Goal: Transaction & Acquisition: Download file/media

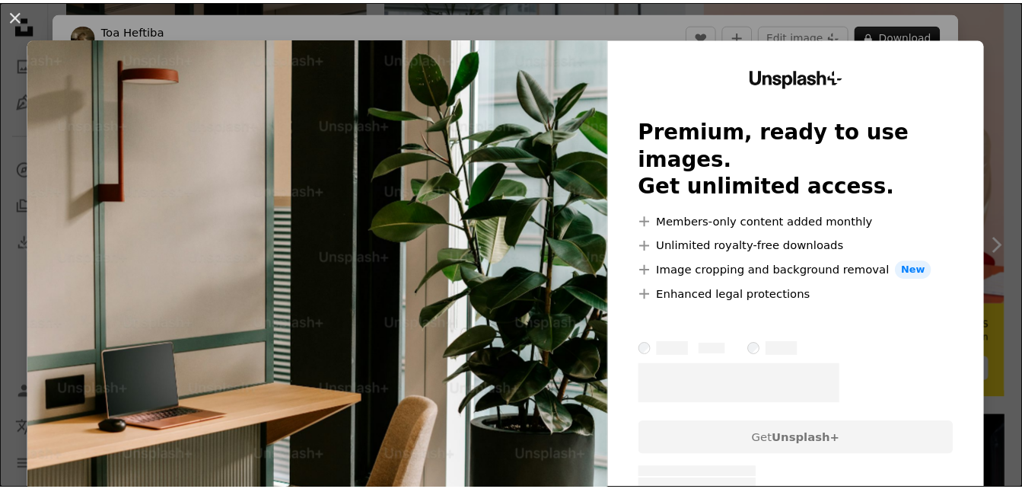
scroll to position [380, 0]
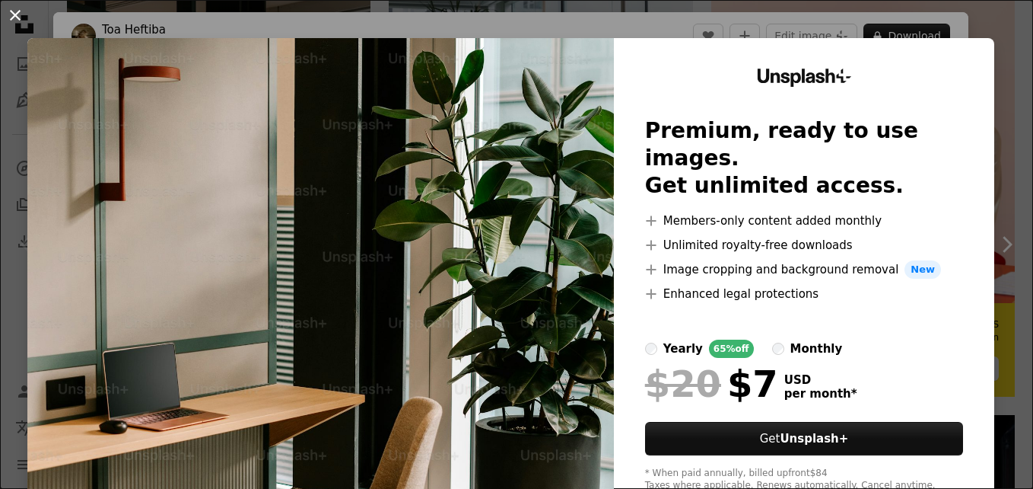
click at [11, 14] on button "An X shape" at bounding box center [15, 15] width 18 height 18
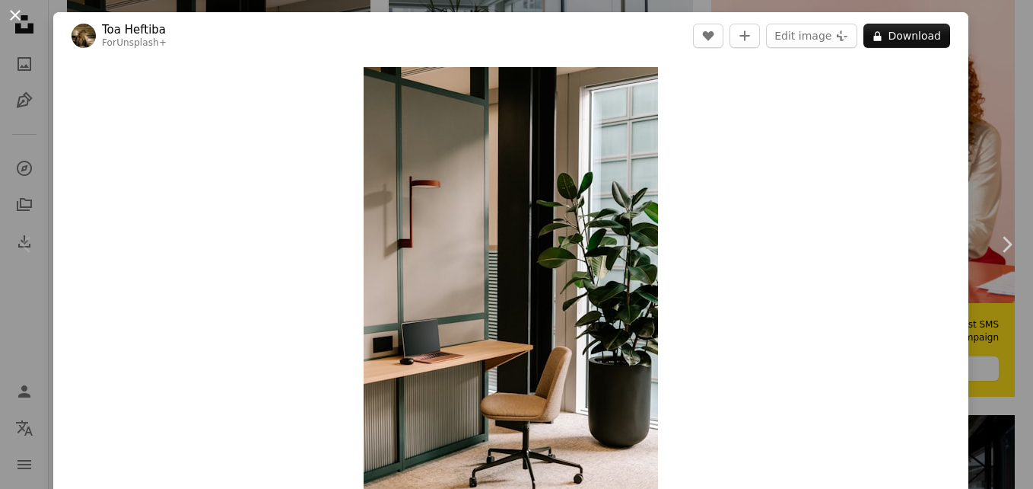
click at [11, 13] on button "An X shape" at bounding box center [15, 15] width 18 height 18
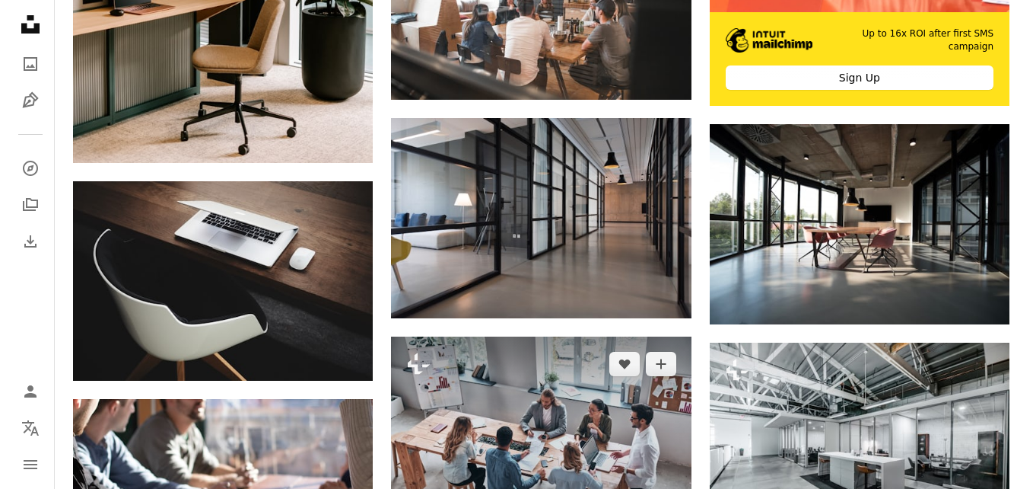
scroll to position [685, 0]
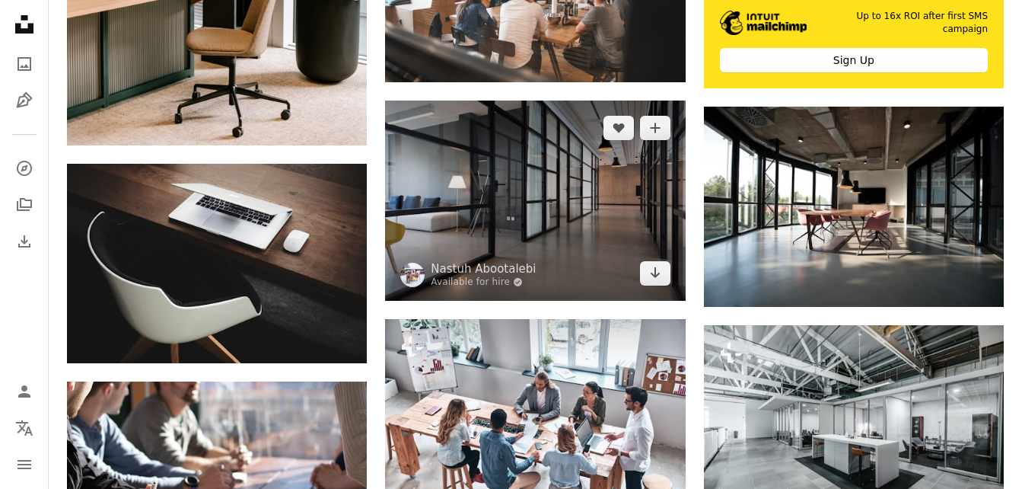
click at [532, 214] on img at bounding box center [535, 200] width 300 height 200
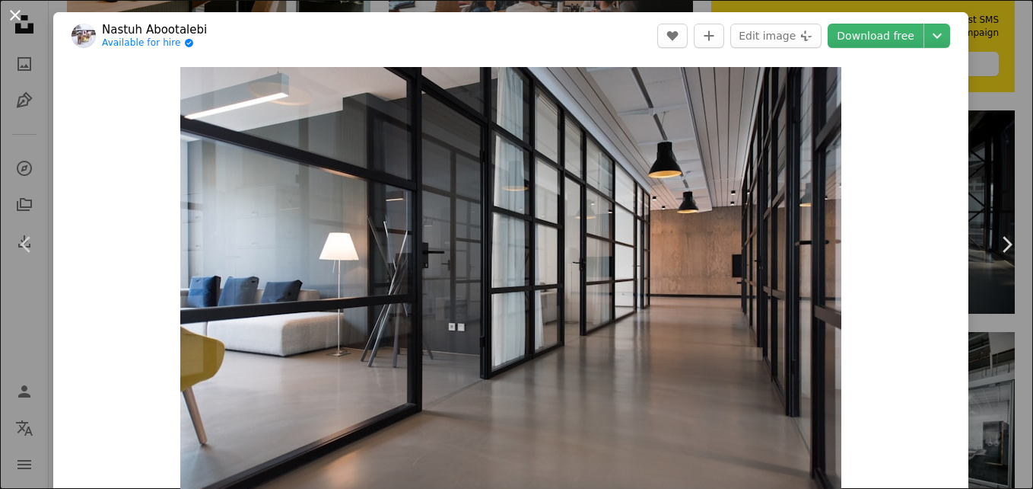
click at [19, 14] on button "An X shape" at bounding box center [15, 15] width 18 height 18
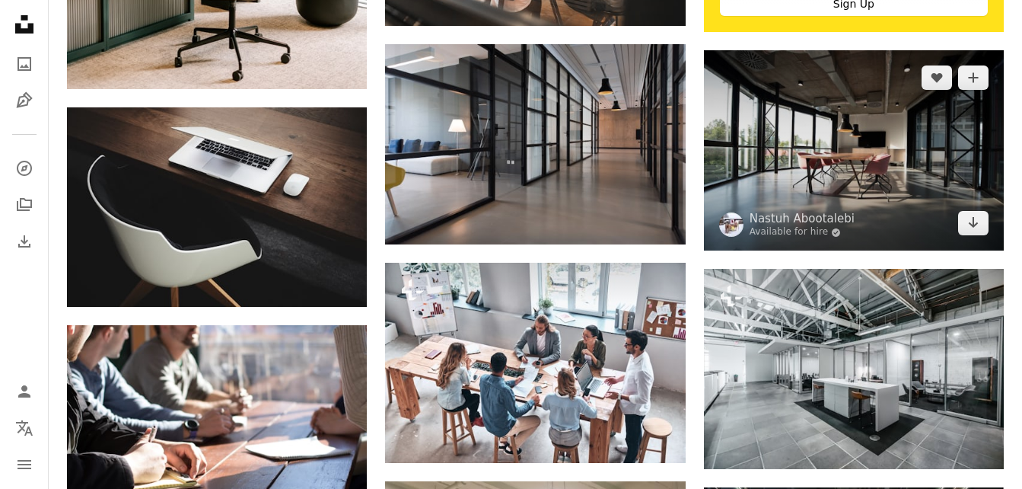
scroll to position [761, 0]
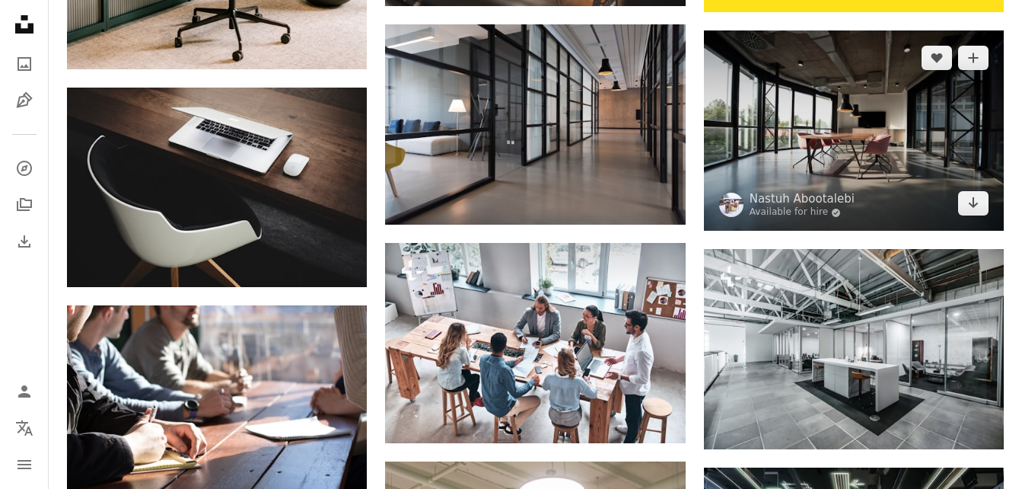
click at [829, 162] on img at bounding box center [854, 130] width 300 height 200
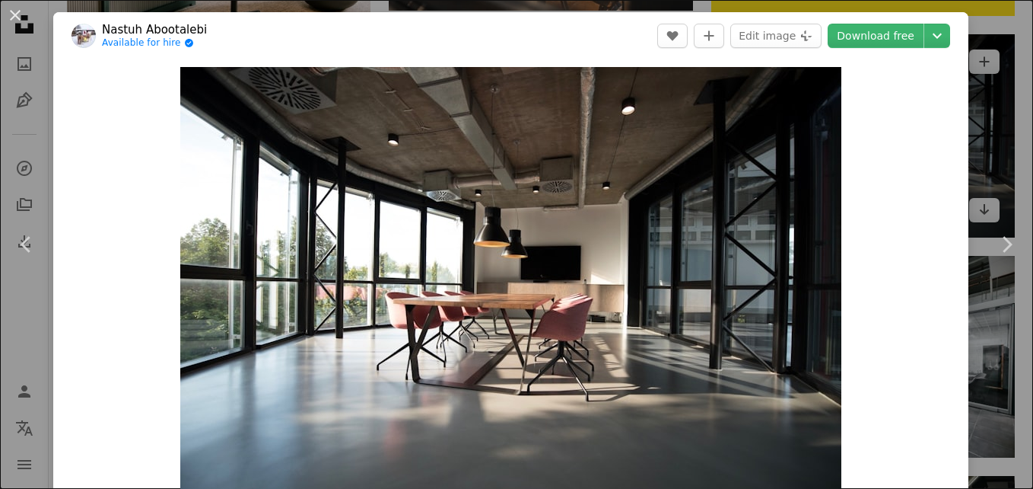
click at [991, 43] on div "An X shape Chevron left Chevron right Nastuh Abootalebi Available for hire A ch…" at bounding box center [516, 244] width 1033 height 489
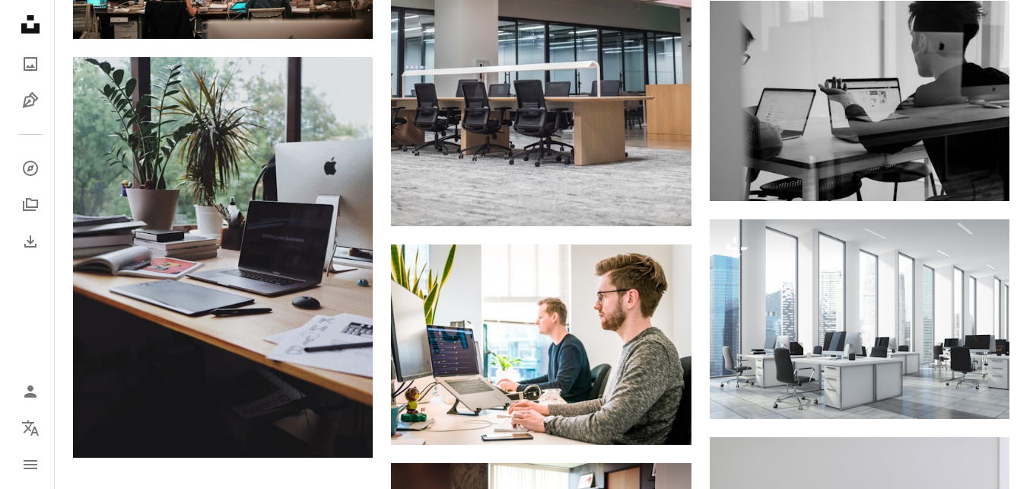
scroll to position [1522, 0]
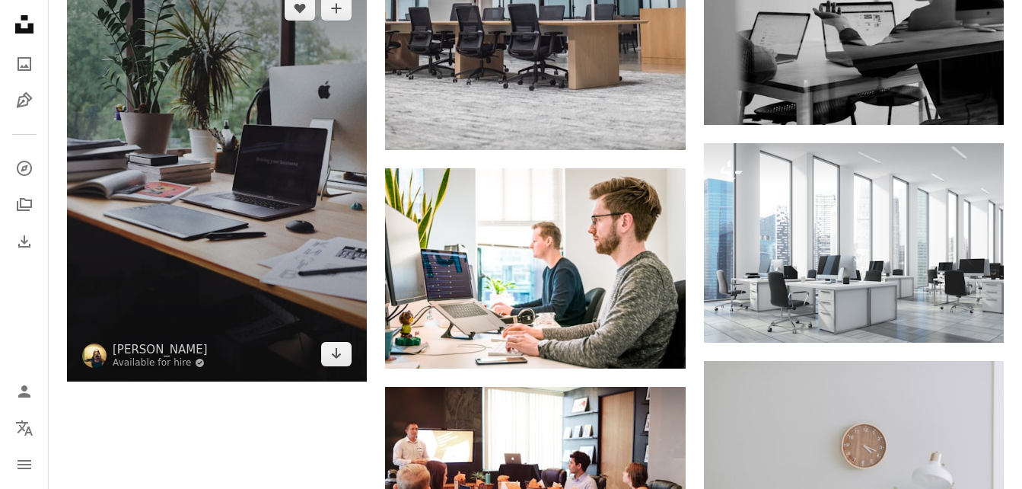
click at [215, 221] on img at bounding box center [217, 181] width 300 height 400
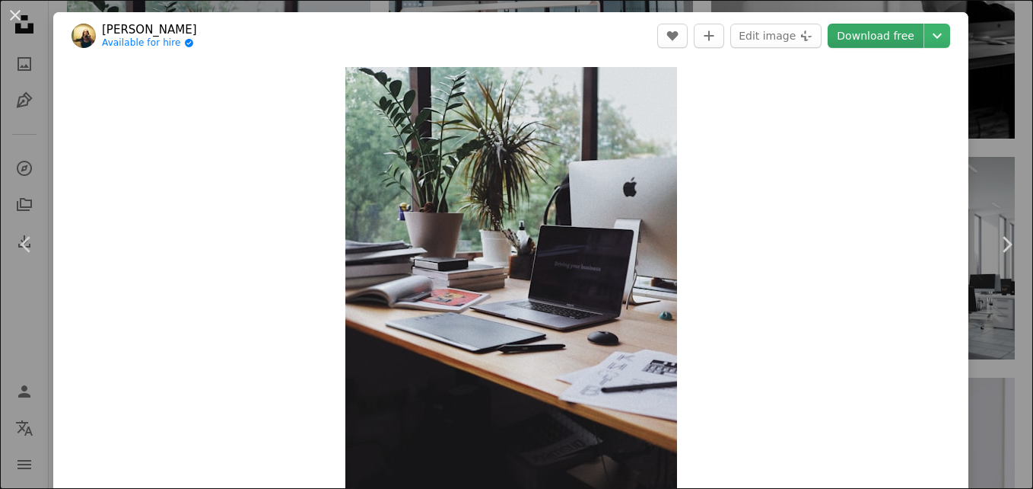
click at [867, 35] on link "Download free" at bounding box center [876, 36] width 96 height 24
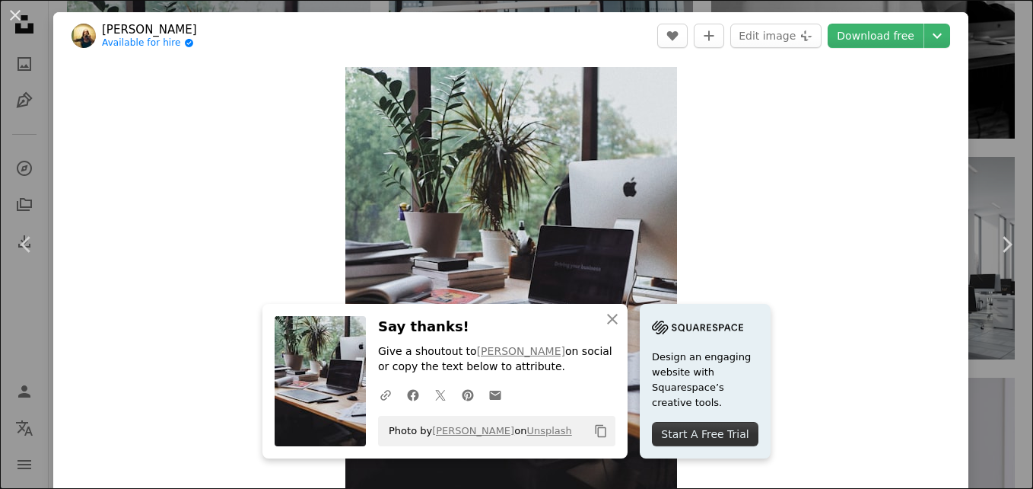
click at [602, 450] on div "An X shape Close Say thanks! Give a shoutout to [PERSON_NAME] on social or copy…" at bounding box center [445, 381] width 365 height 154
